Goal: Task Accomplishment & Management: Manage account settings

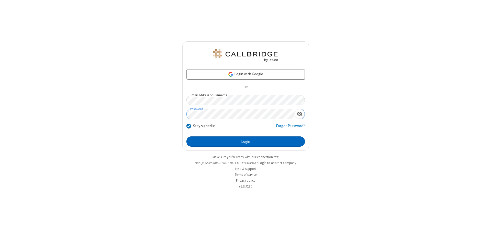
click at [246, 142] on button "Login" at bounding box center [246, 142] width 119 height 10
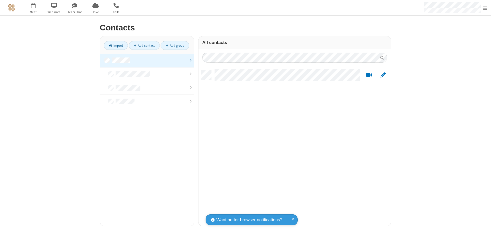
scroll to position [156, 189]
click at [147, 60] on link at bounding box center [147, 61] width 94 height 14
click at [144, 46] on link "Add contact" at bounding box center [144, 45] width 31 height 9
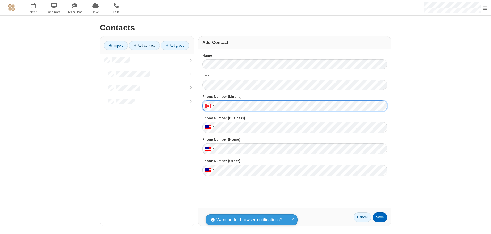
click at [380, 218] on button "Save" at bounding box center [380, 218] width 14 height 10
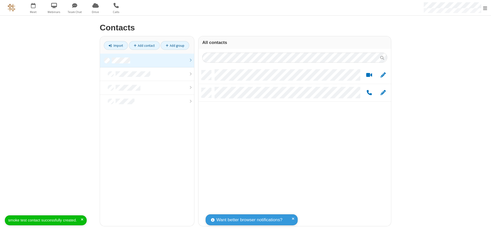
scroll to position [156, 189]
click at [144, 46] on link "Add contact" at bounding box center [144, 45] width 31 height 9
